Goal: Task Accomplishment & Management: Manage account settings

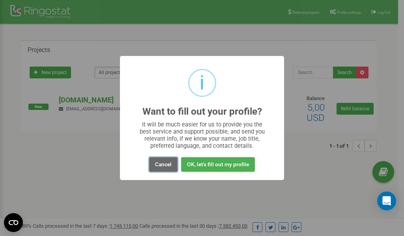
click at [162, 165] on button "Cancel" at bounding box center [163, 165] width 28 height 15
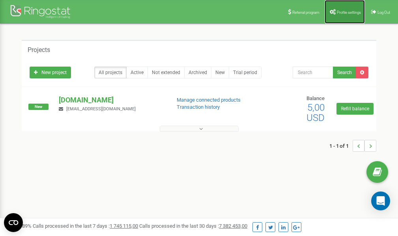
click at [343, 13] on span "Profile settings" at bounding box center [349, 12] width 24 height 4
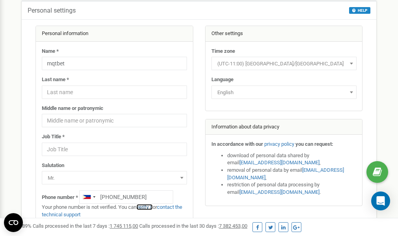
click at [147, 207] on link "verify it" at bounding box center [145, 207] width 16 height 6
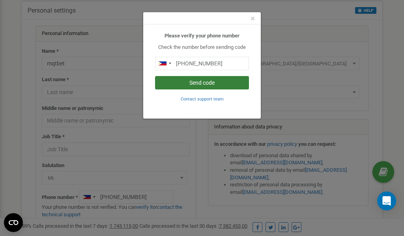
click at [206, 84] on button "Send code" at bounding box center [202, 82] width 94 height 13
